Goal: Transaction & Acquisition: Purchase product/service

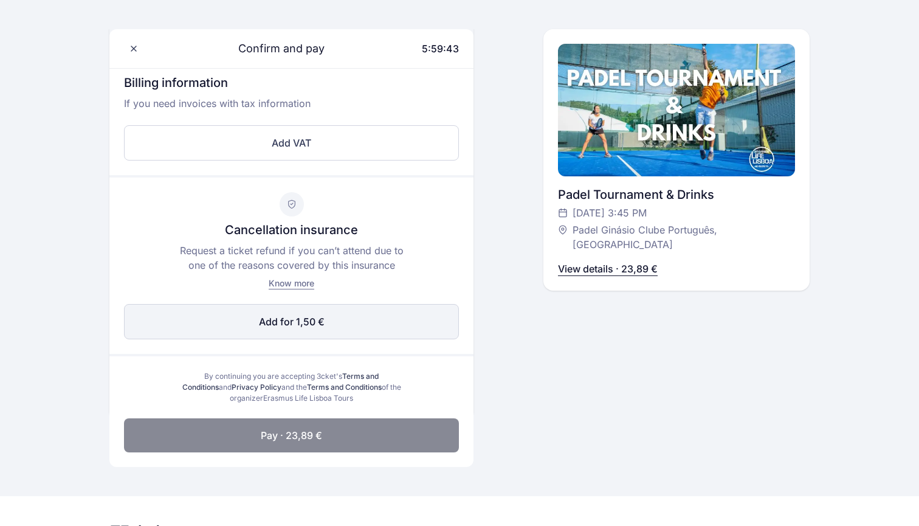
scroll to position [416, 0]
click at [374, 306] on button "Add for 1,50 € Edit" at bounding box center [291, 321] width 335 height 35
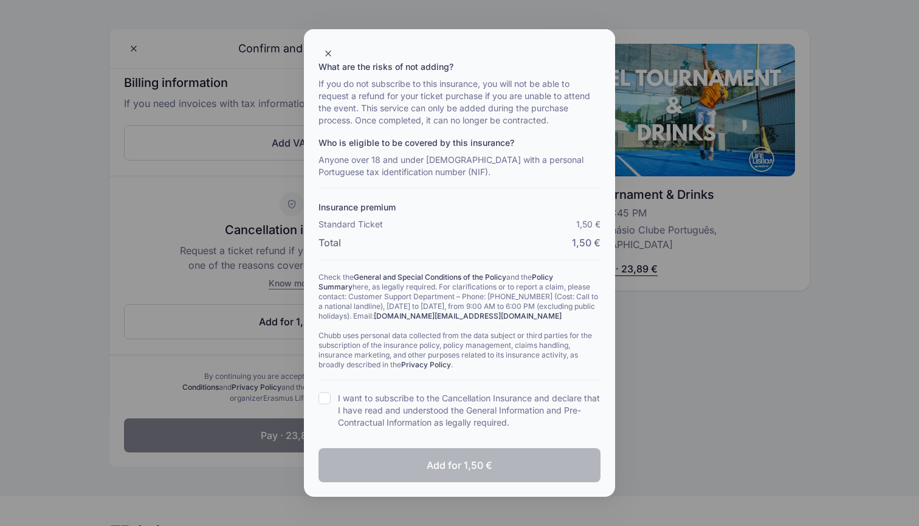
scroll to position [165, 0]
click at [316, 398] on div "What are the Advantages? With this insurance, you can request a refund for your…" at bounding box center [459, 226] width 311 height 539
click at [325, 395] on input "I want to subscribe to the Cancellation Insurance and declare that I have read …" at bounding box center [325, 398] width 12 height 12
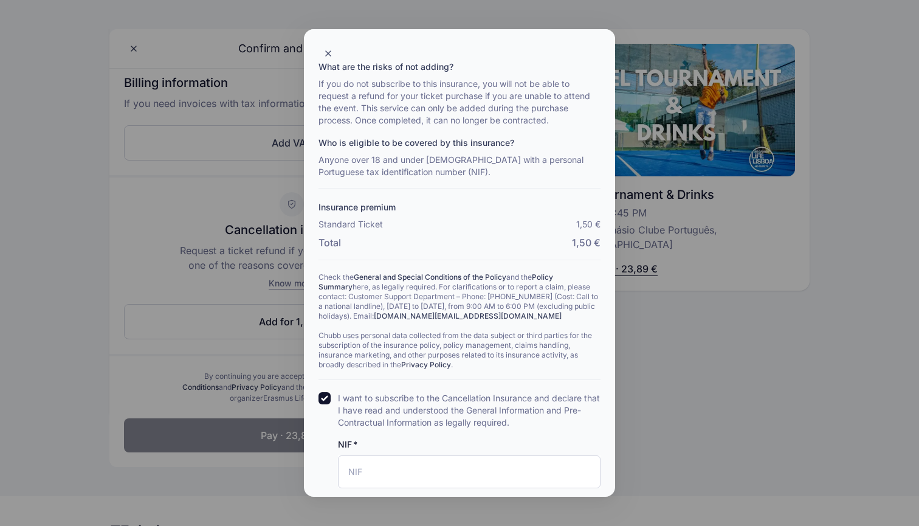
scroll to position [224, 0]
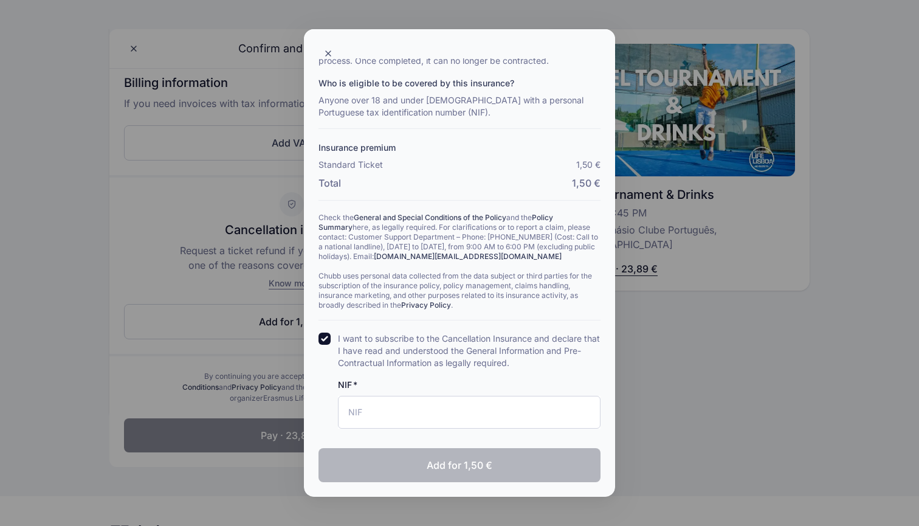
click at [324, 339] on input "I want to subscribe to the Cancellation Insurance and declare that I have read …" at bounding box center [325, 339] width 12 height 12
checkbox input "false"
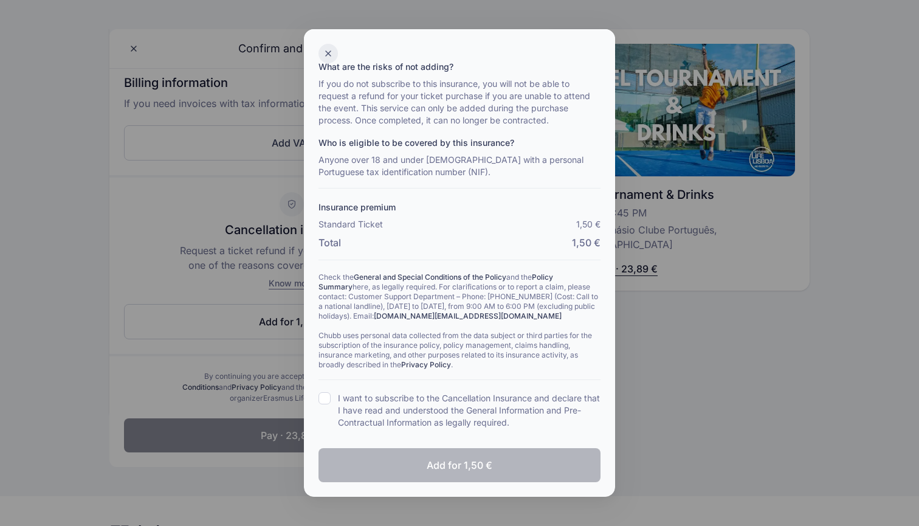
click at [330, 46] on div at bounding box center [328, 53] width 19 height 19
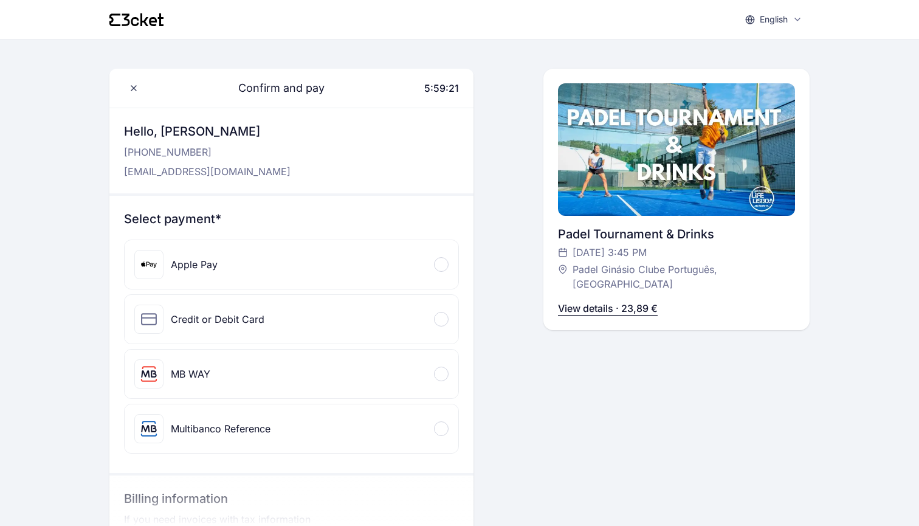
scroll to position [0, 0]
click at [318, 257] on div "Apple Pay" at bounding box center [292, 264] width 334 height 49
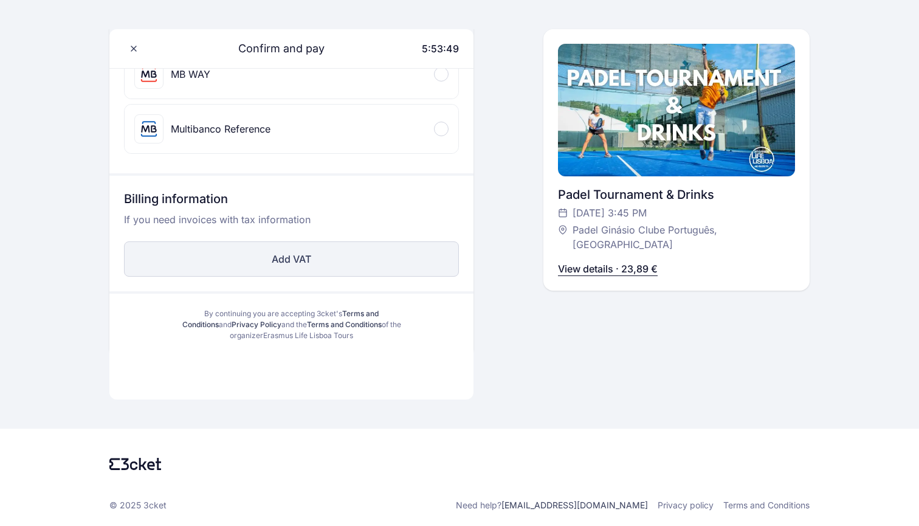
scroll to position [301, 0]
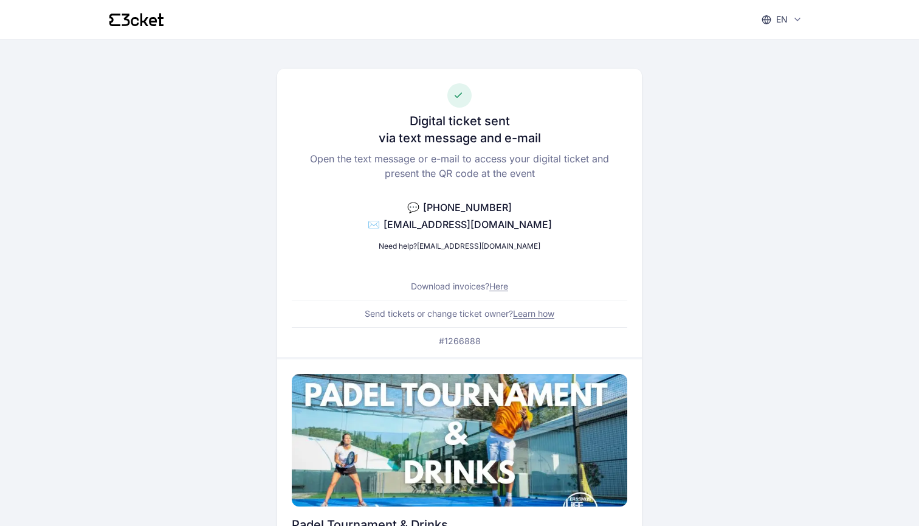
click at [154, 26] on div "en English Português Català Español Français" at bounding box center [459, 19] width 700 height 39
click at [130, 19] on icon at bounding box center [136, 19] width 54 height 13
